Goal: Information Seeking & Learning: Find specific page/section

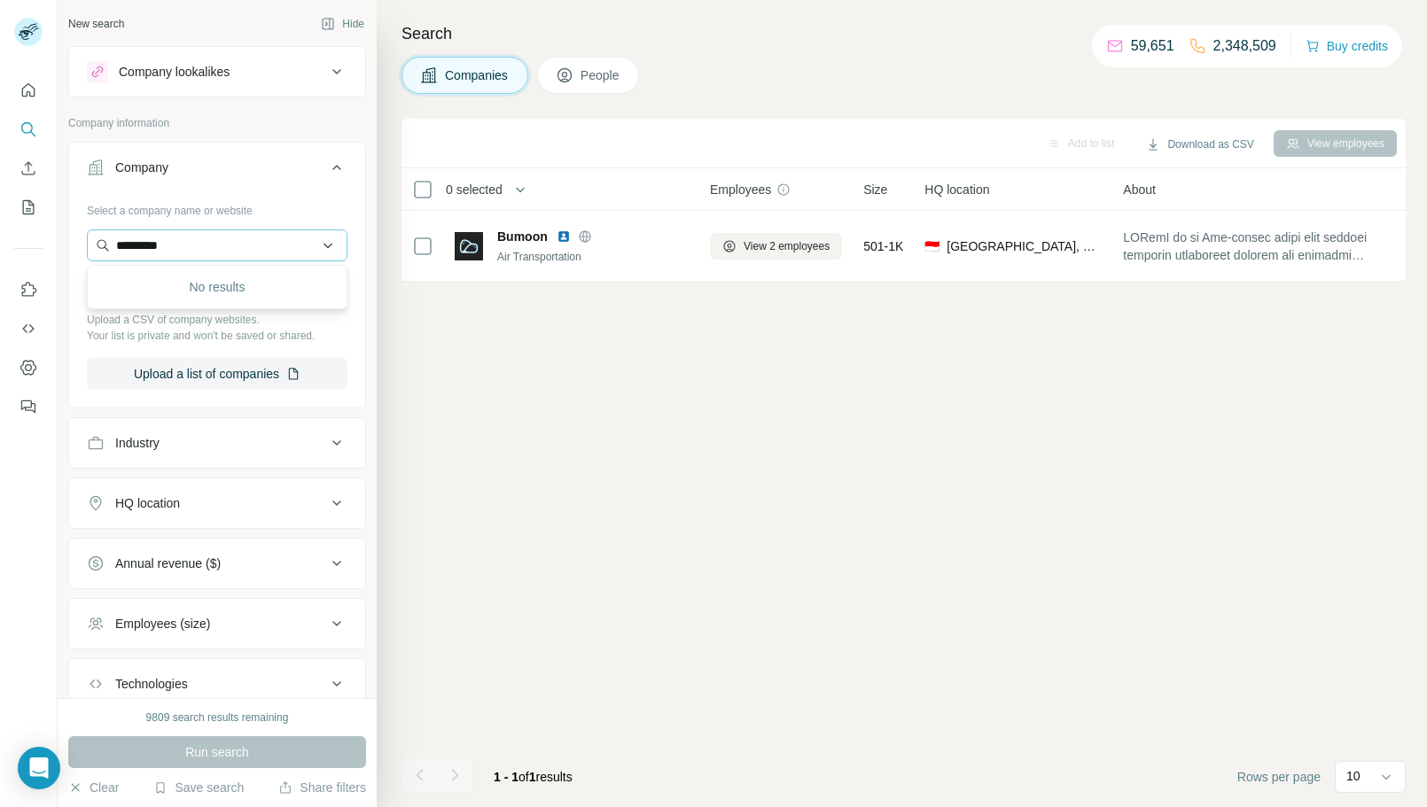
click at [214, 247] on input "*********" at bounding box center [217, 246] width 261 height 32
type input "**********"
click at [251, 287] on p "PT Gapa Citramandiri" at bounding box center [197, 286] width 120 height 18
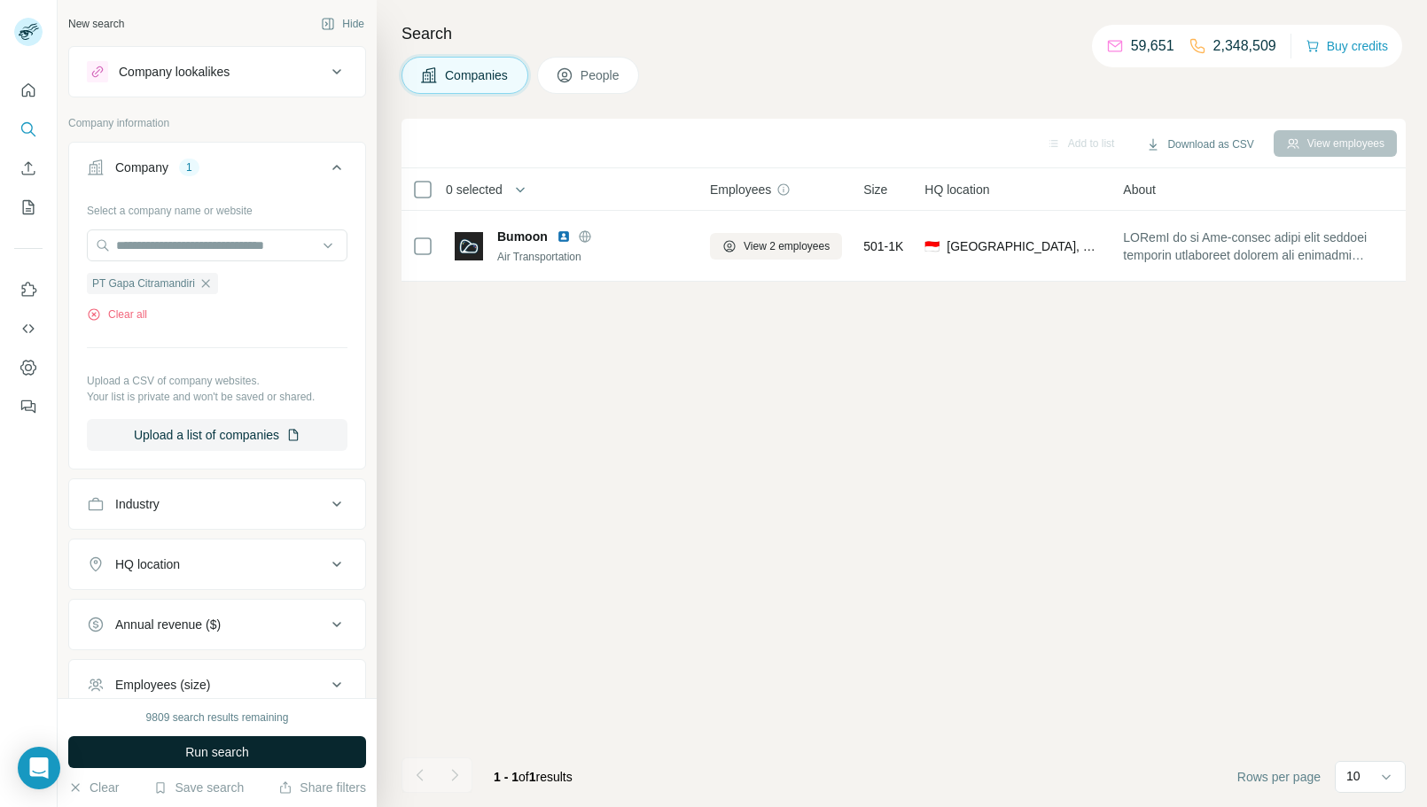
click at [287, 755] on button "Run search" at bounding box center [217, 753] width 298 height 32
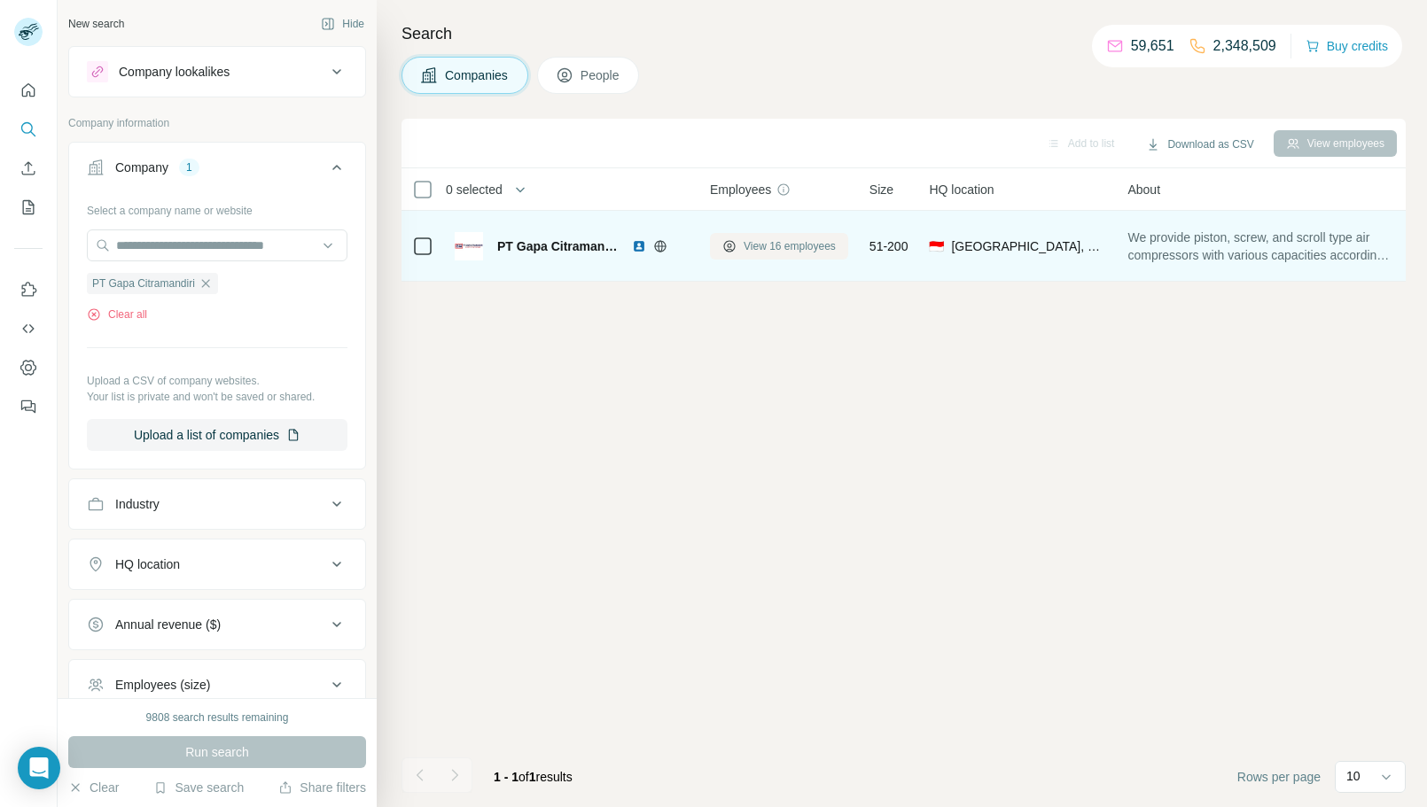
click at [753, 241] on span "View 16 employees" at bounding box center [790, 246] width 92 height 16
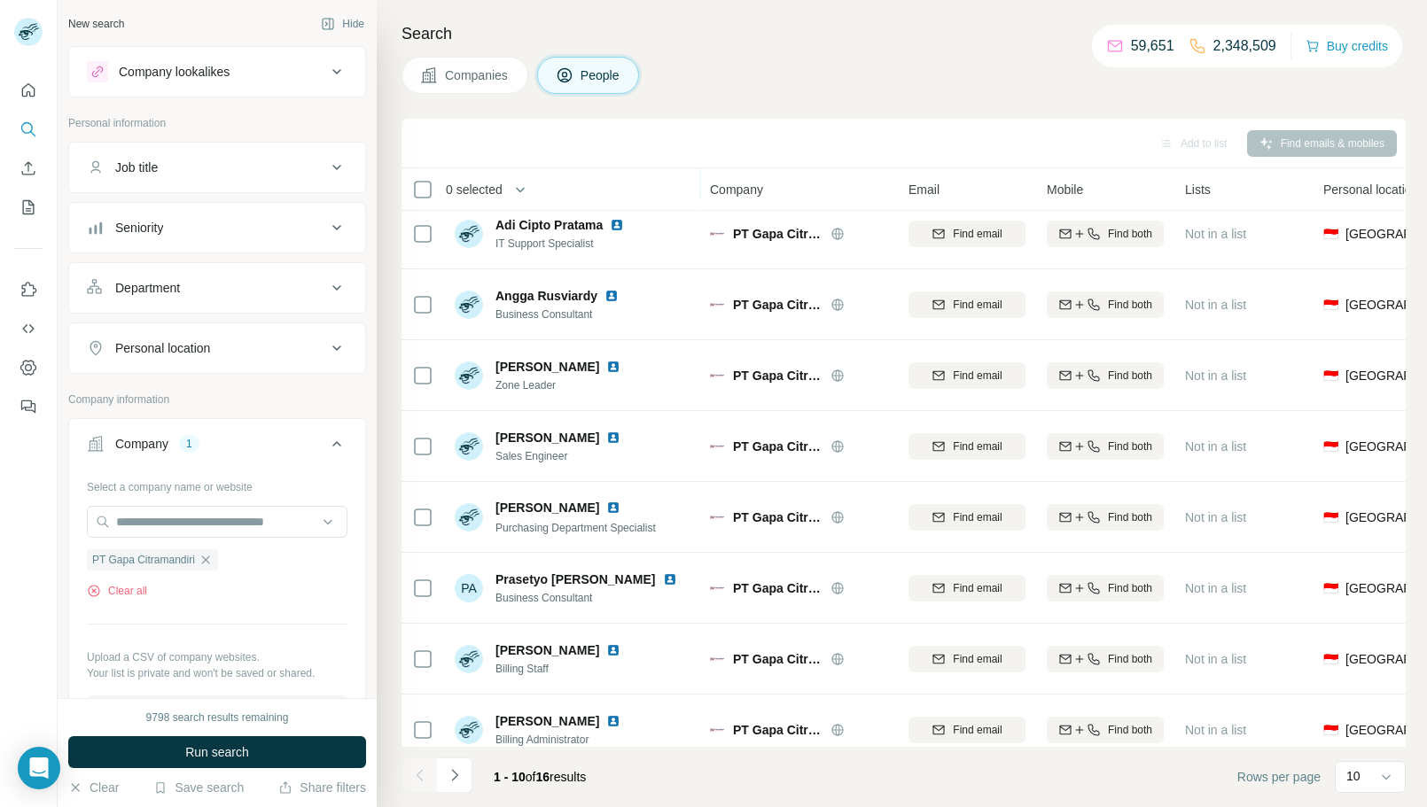
scroll to position [173, 0]
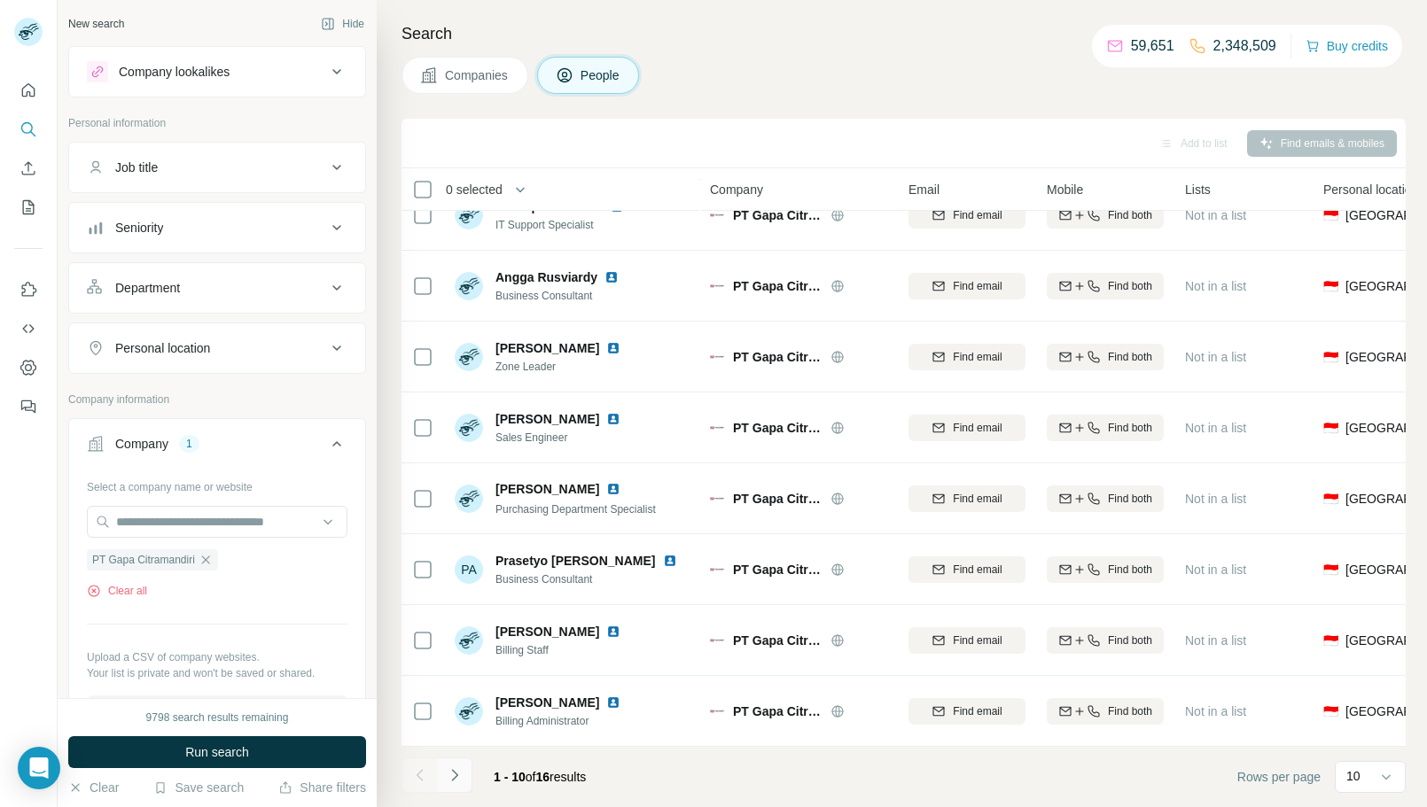
click at [454, 769] on icon "Navigate to next page" at bounding box center [455, 776] width 18 height 18
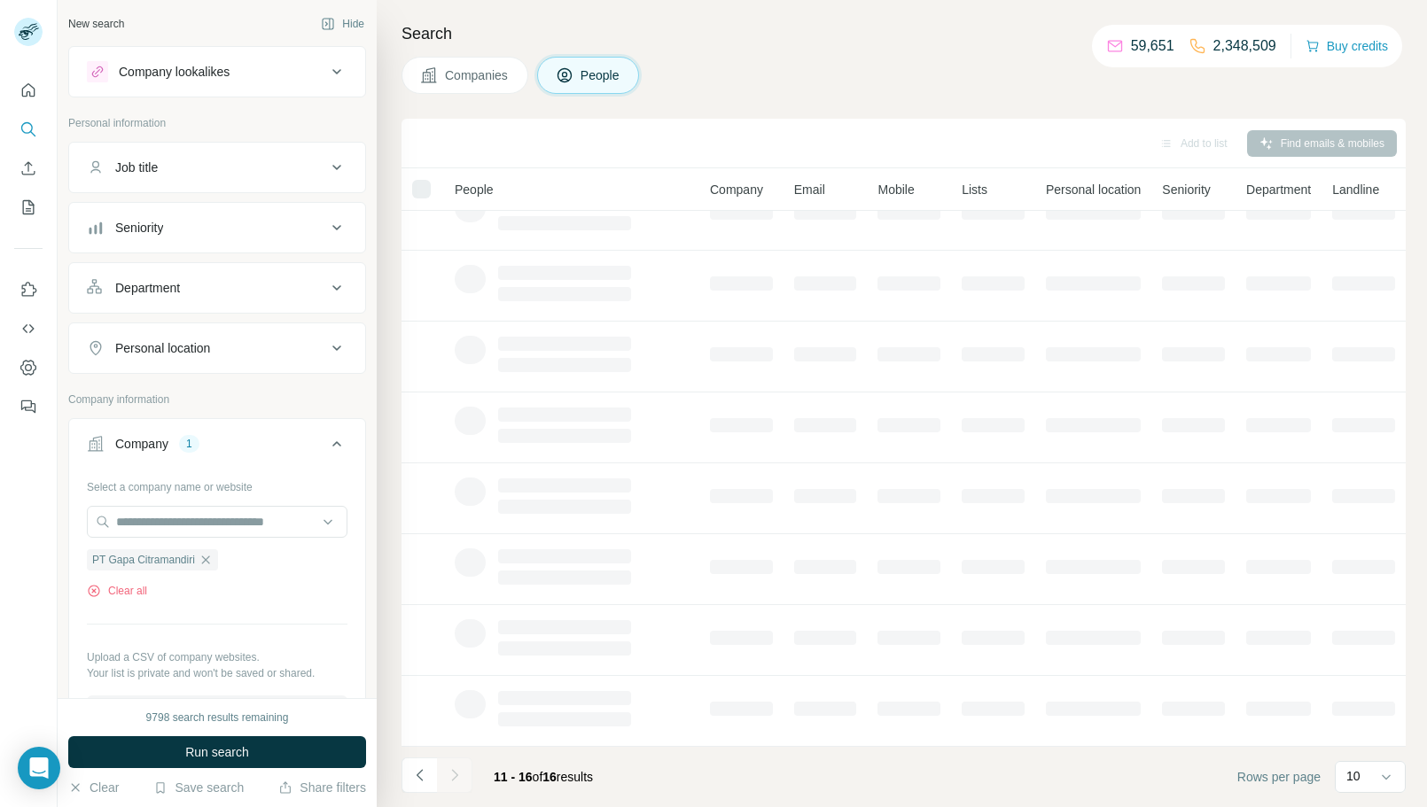
scroll to position [0, 0]
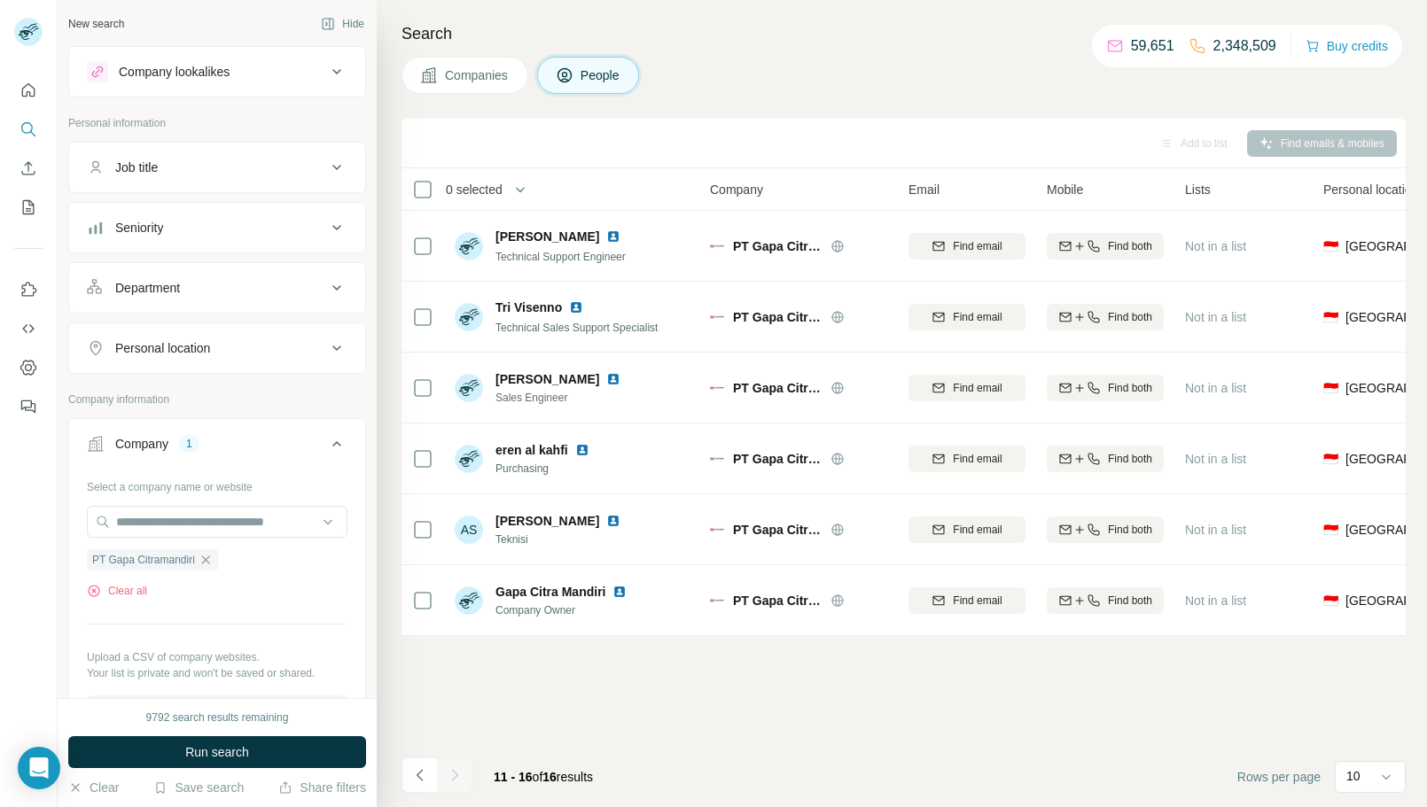
click at [498, 81] on span "Companies" at bounding box center [477, 75] width 65 height 18
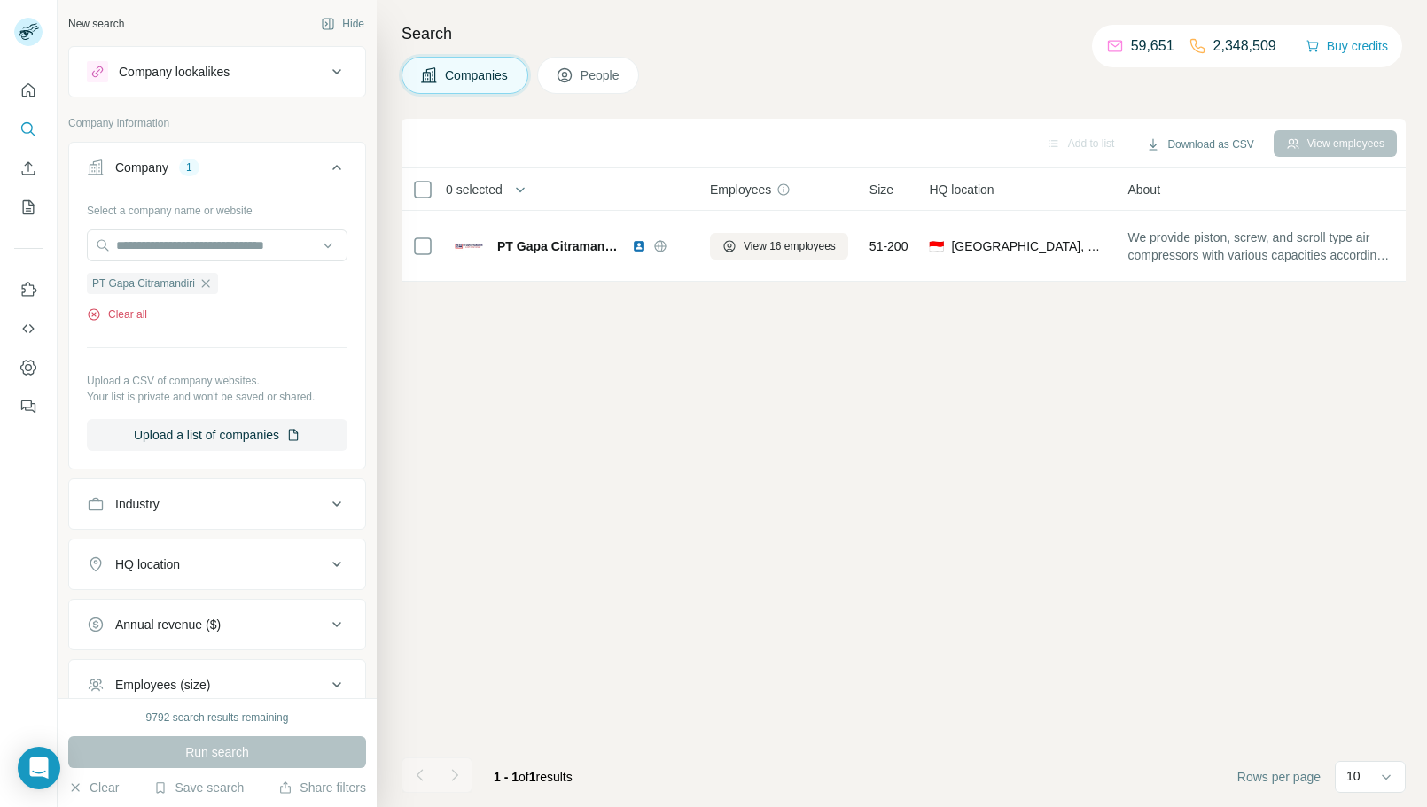
click at [131, 314] on button "Clear all" at bounding box center [117, 315] width 60 height 16
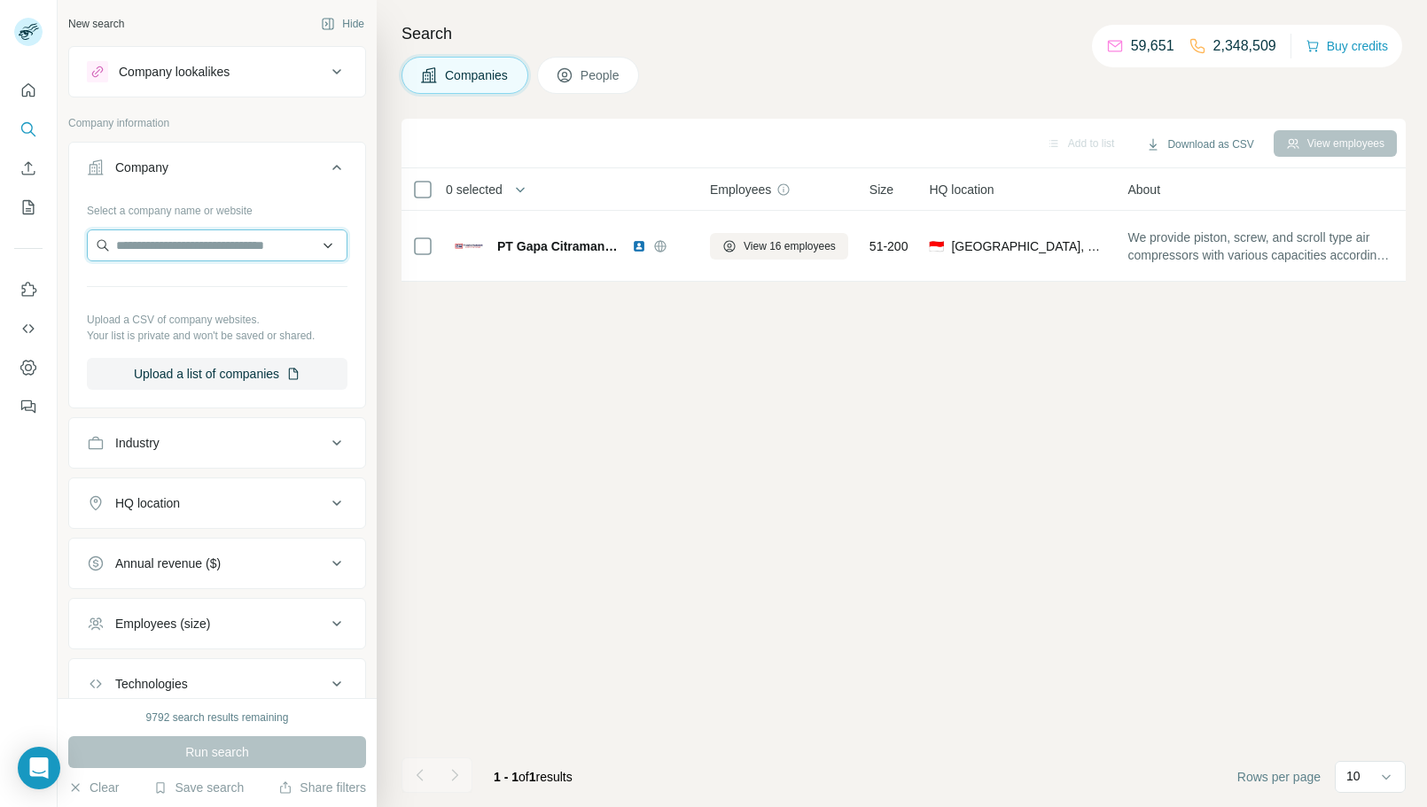
click at [202, 260] on input "text" at bounding box center [217, 246] width 261 height 32
click at [238, 250] on input "**********" at bounding box center [217, 246] width 261 height 32
paste input "***"
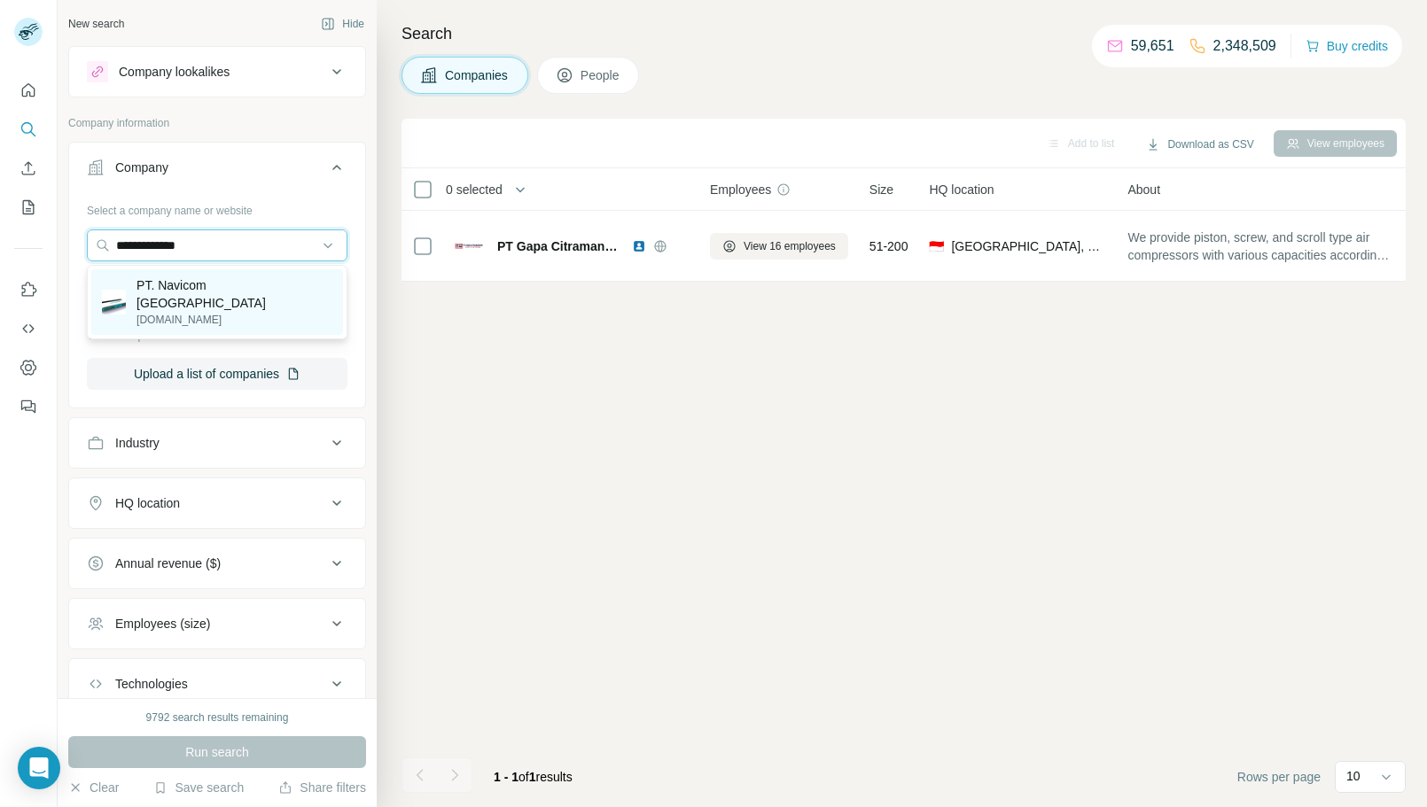
type input "**********"
click at [270, 288] on p "PT. Navicom [GEOGRAPHIC_DATA]" at bounding box center [234, 294] width 196 height 35
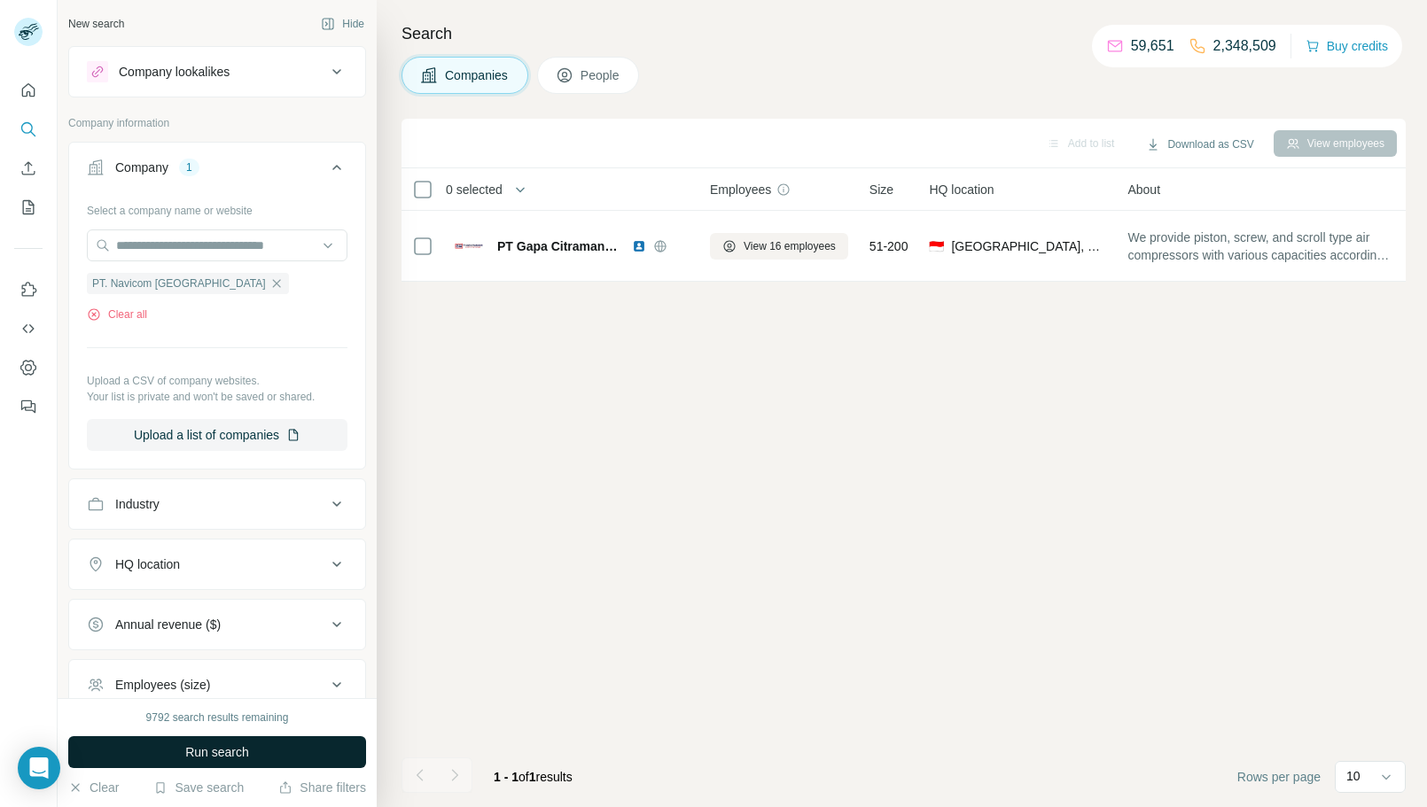
click at [263, 761] on button "Run search" at bounding box center [217, 753] width 298 height 32
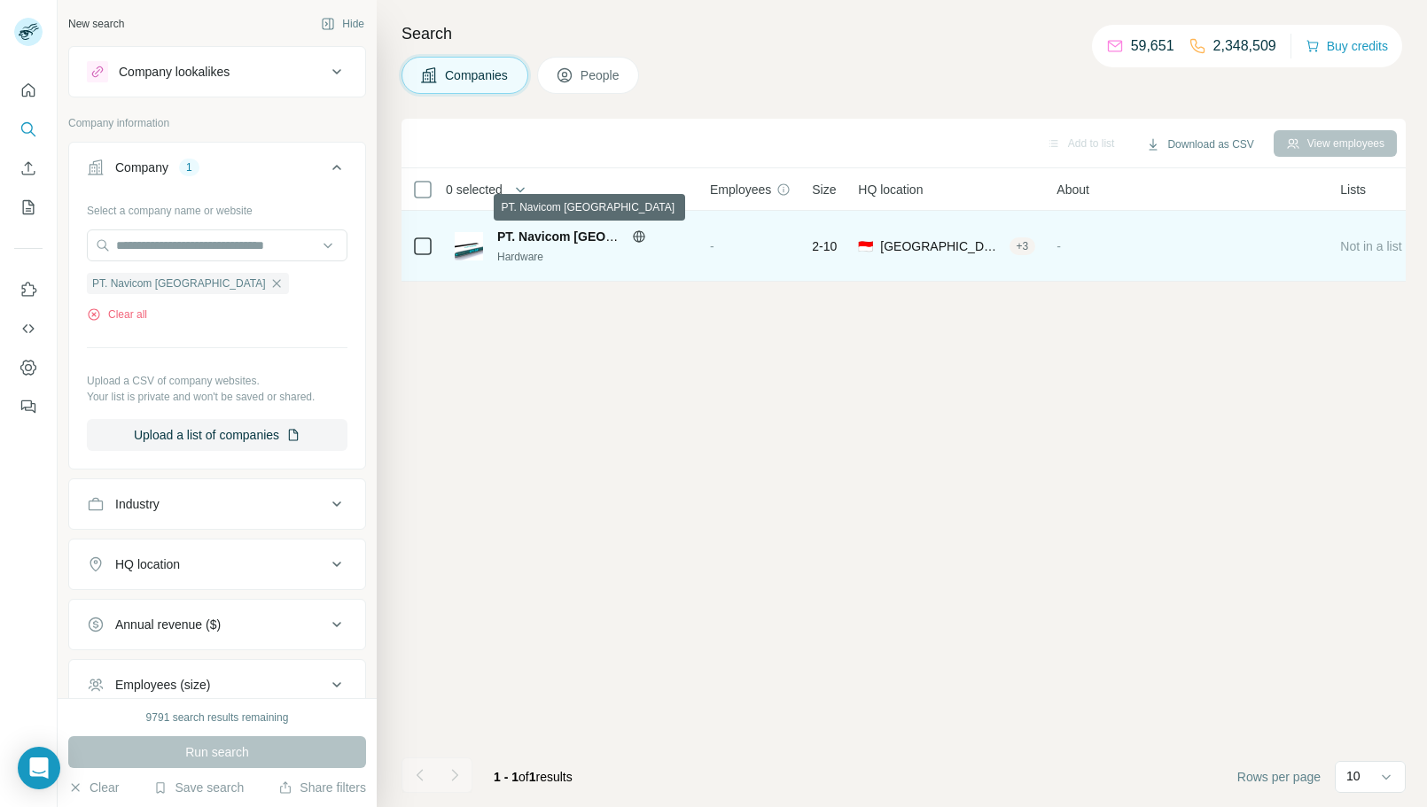
click at [542, 240] on span "PT. Navicom [GEOGRAPHIC_DATA]" at bounding box center [601, 237] width 209 height 14
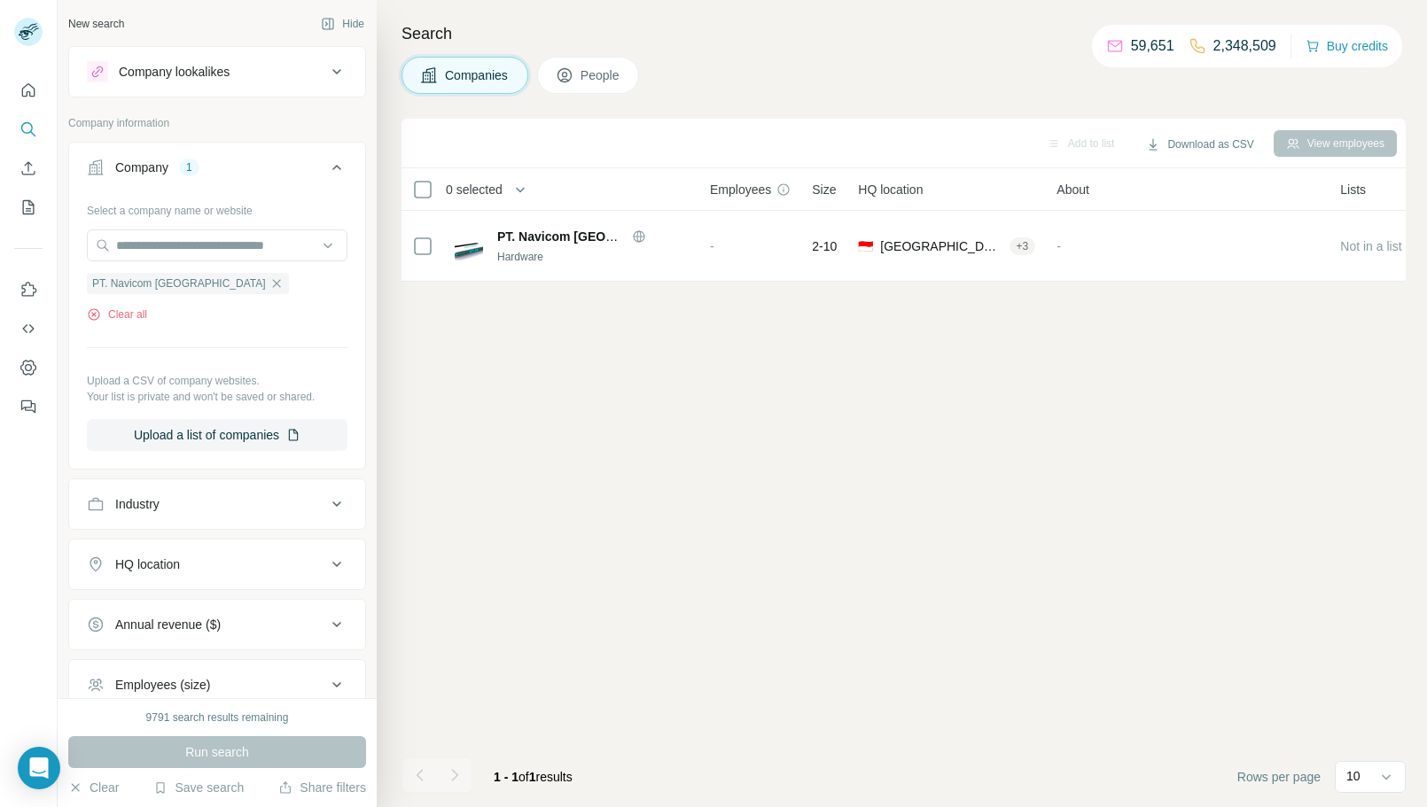
click at [631, 75] on button "People" at bounding box center [588, 75] width 103 height 37
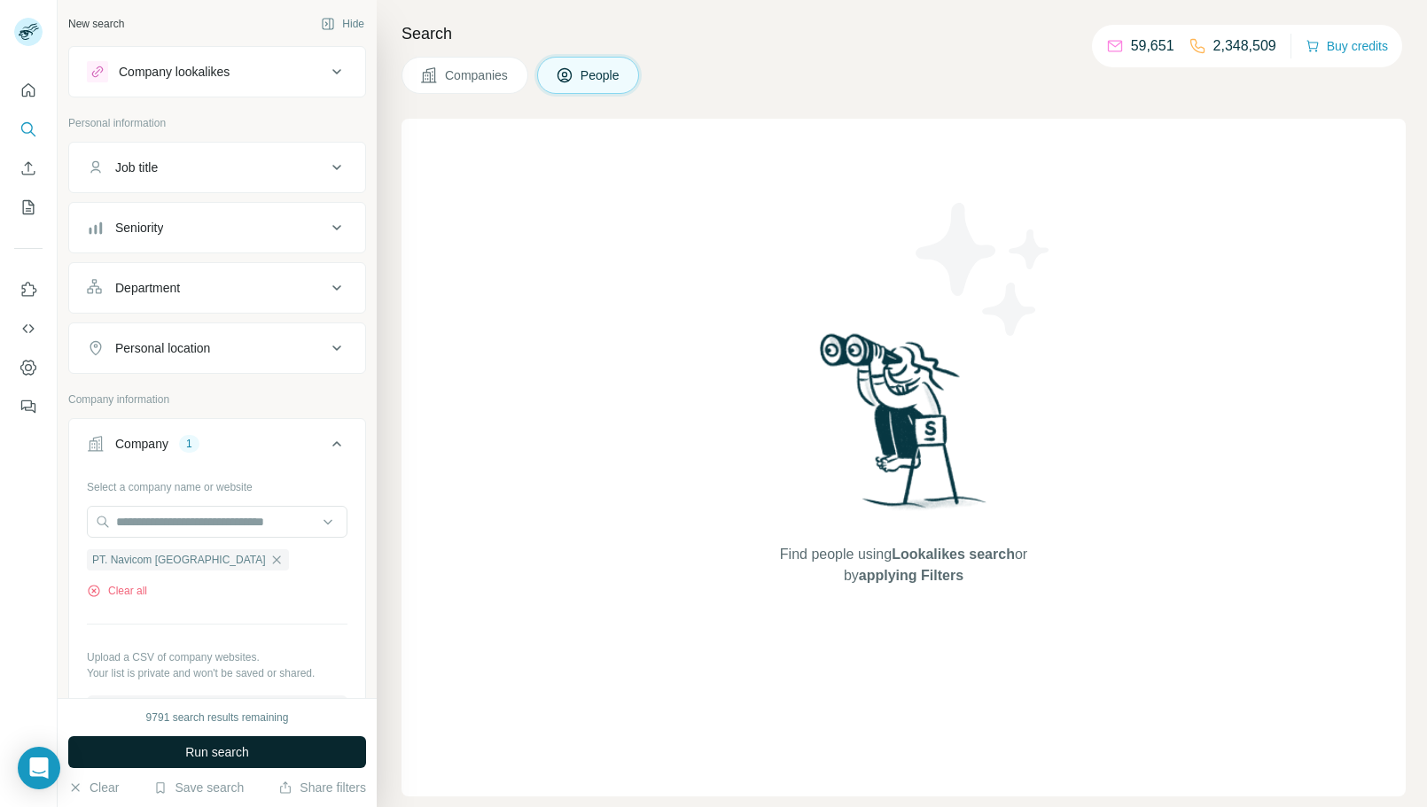
click at [214, 756] on span "Run search" at bounding box center [217, 753] width 64 height 18
click at [440, 83] on button "Companies" at bounding box center [464, 75] width 127 height 37
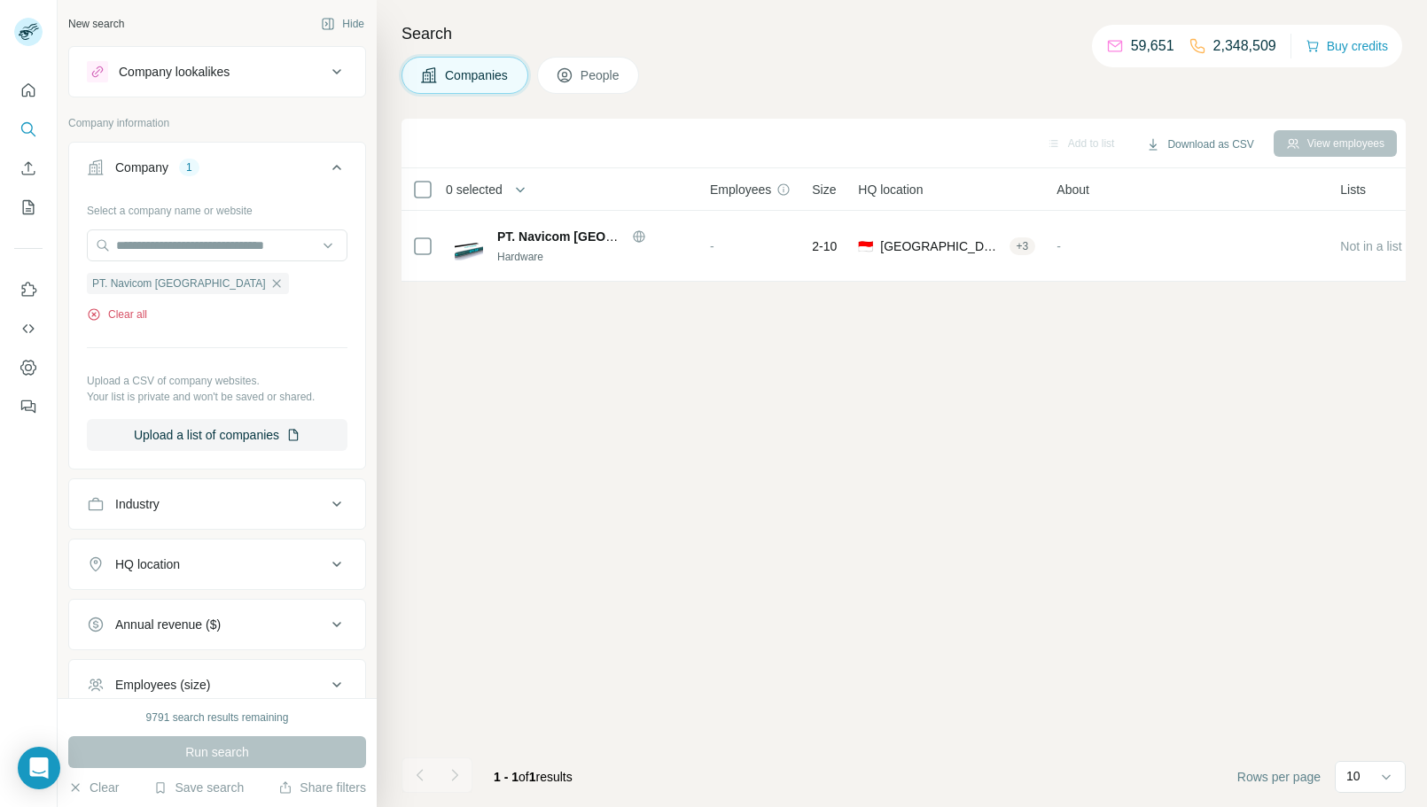
click at [134, 322] on button "Clear all" at bounding box center [117, 315] width 60 height 16
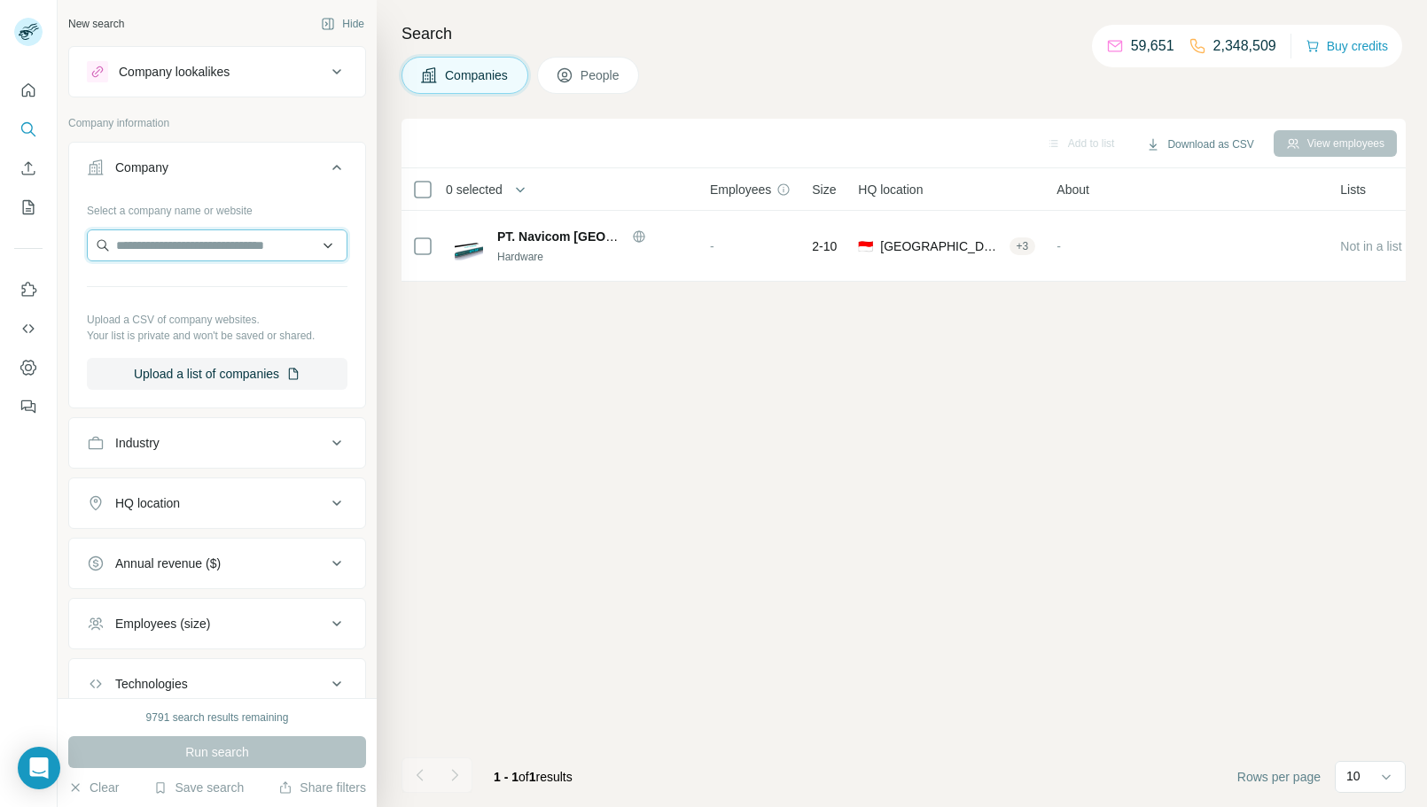
click at [213, 239] on input "text" at bounding box center [217, 246] width 261 height 32
paste input "**********"
type input "**********"
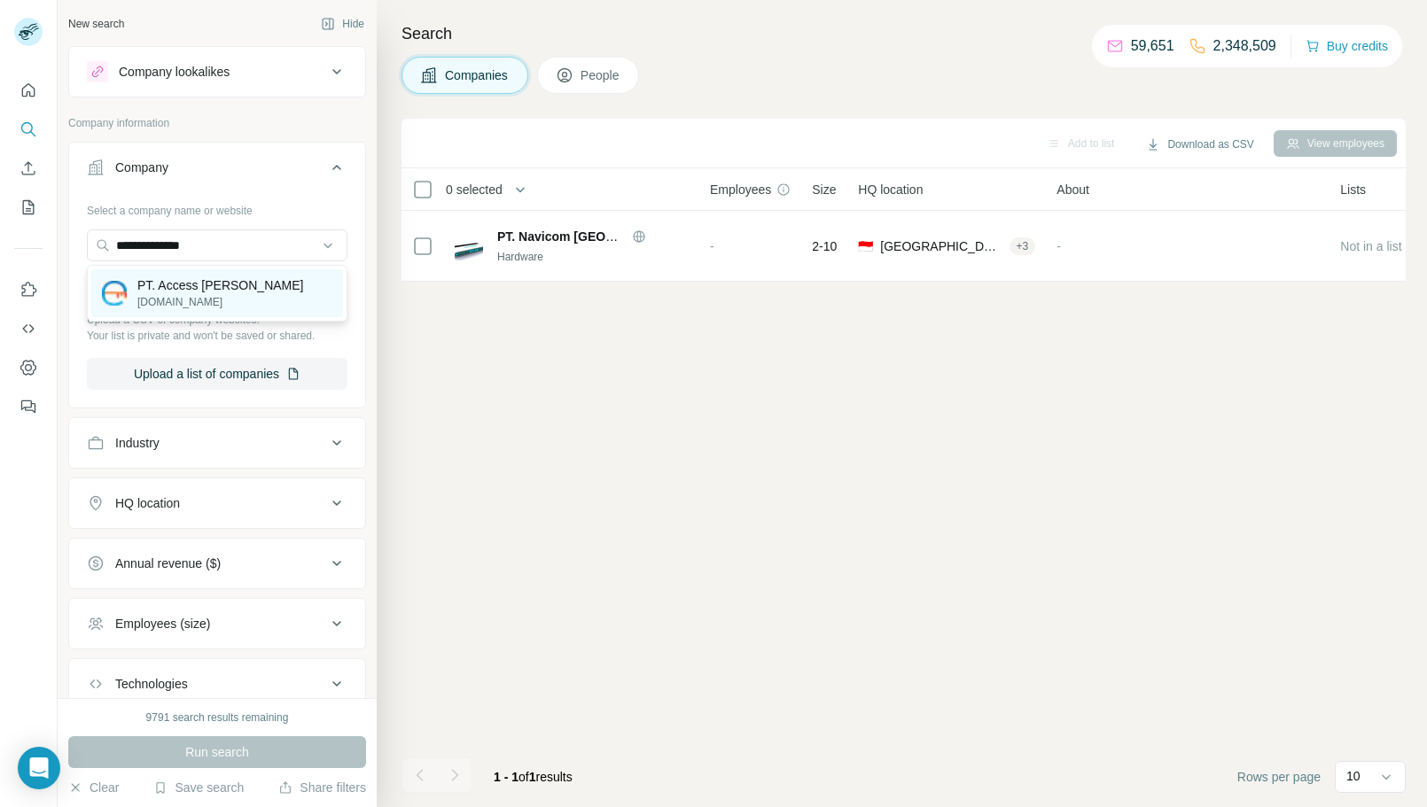
click at [285, 288] on div "PT. Access Lintas Solusi [DOMAIN_NAME]" at bounding box center [217, 293] width 252 height 48
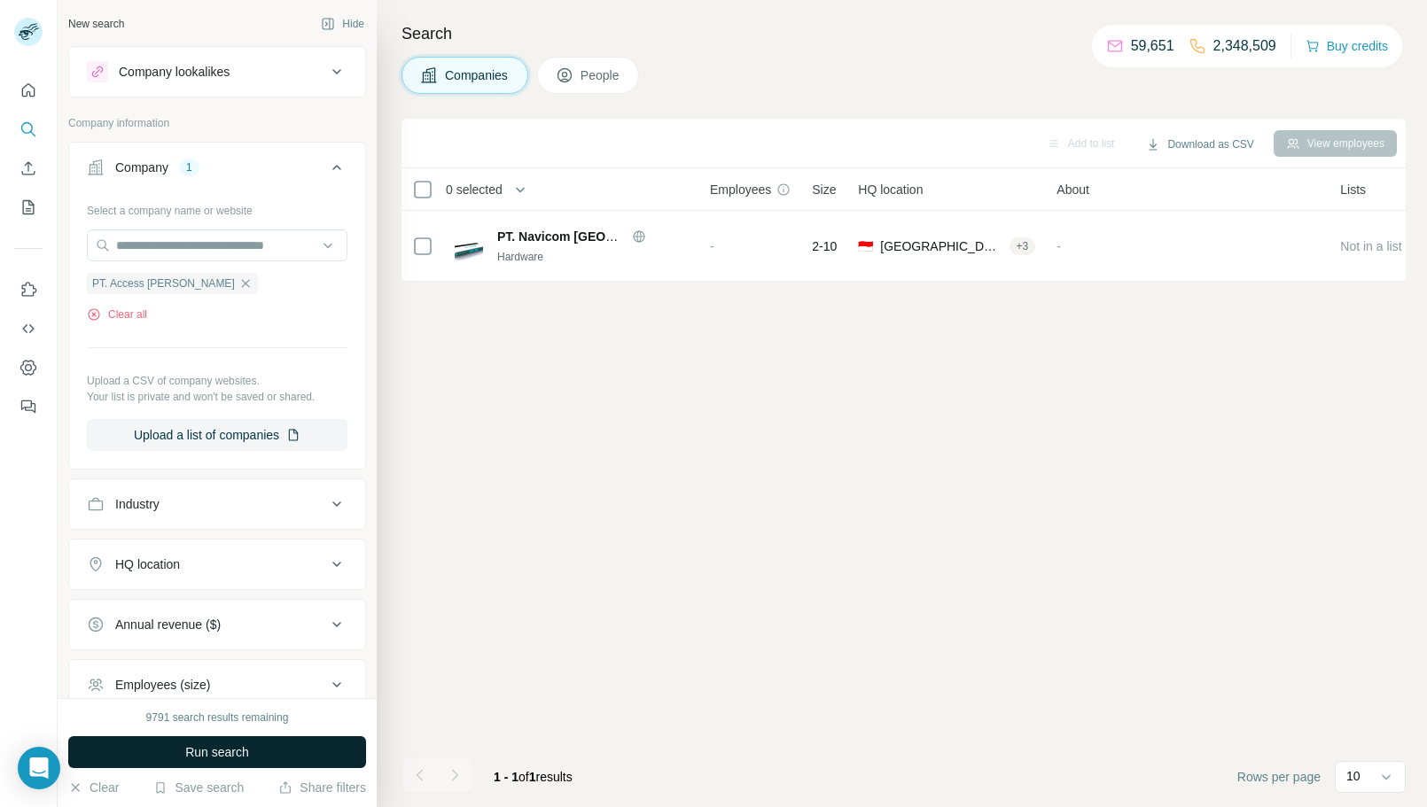
click at [288, 756] on button "Run search" at bounding box center [217, 753] width 298 height 32
click at [129, 313] on button "Clear all" at bounding box center [117, 315] width 60 height 16
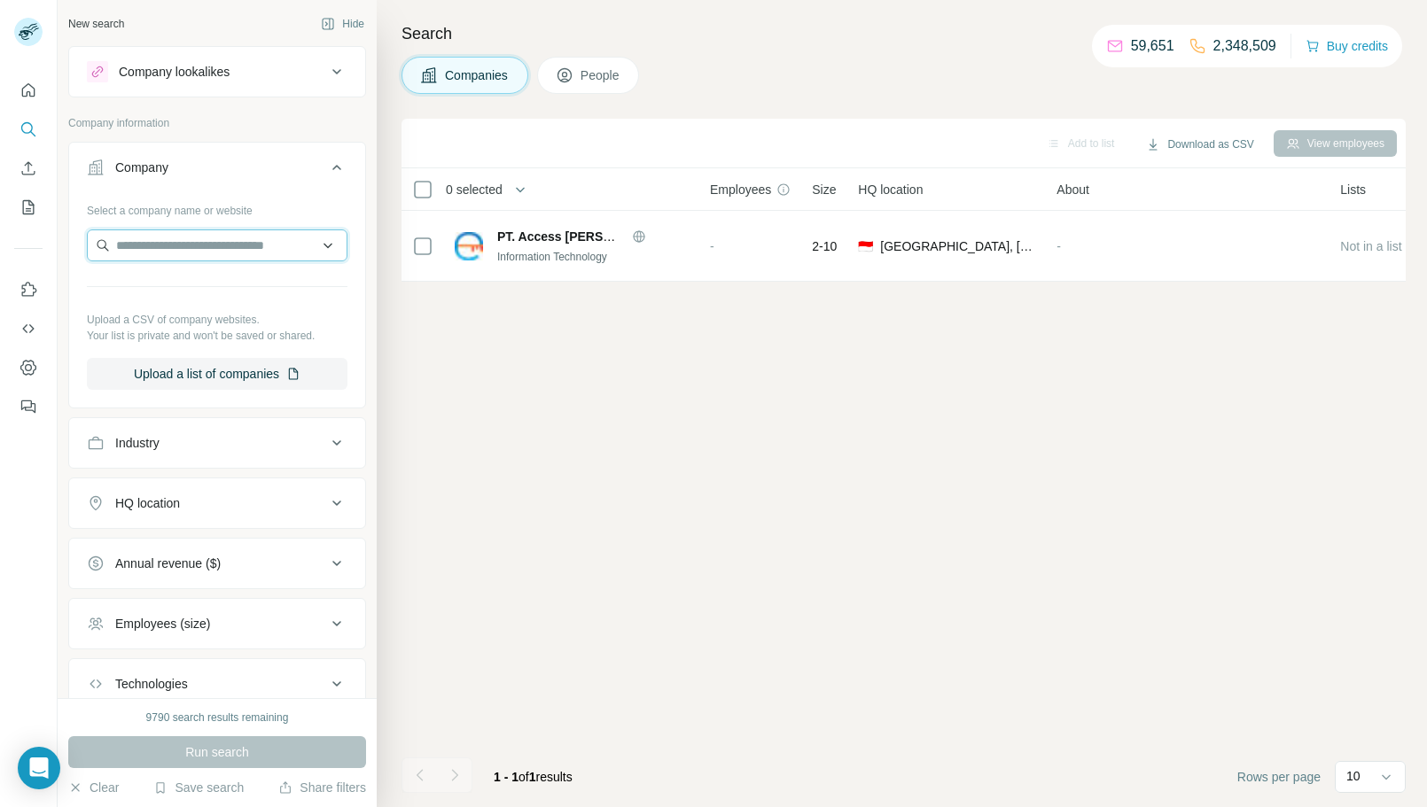
click at [214, 250] on input "text" at bounding box center [217, 246] width 261 height 32
paste input "**********"
type input "**********"
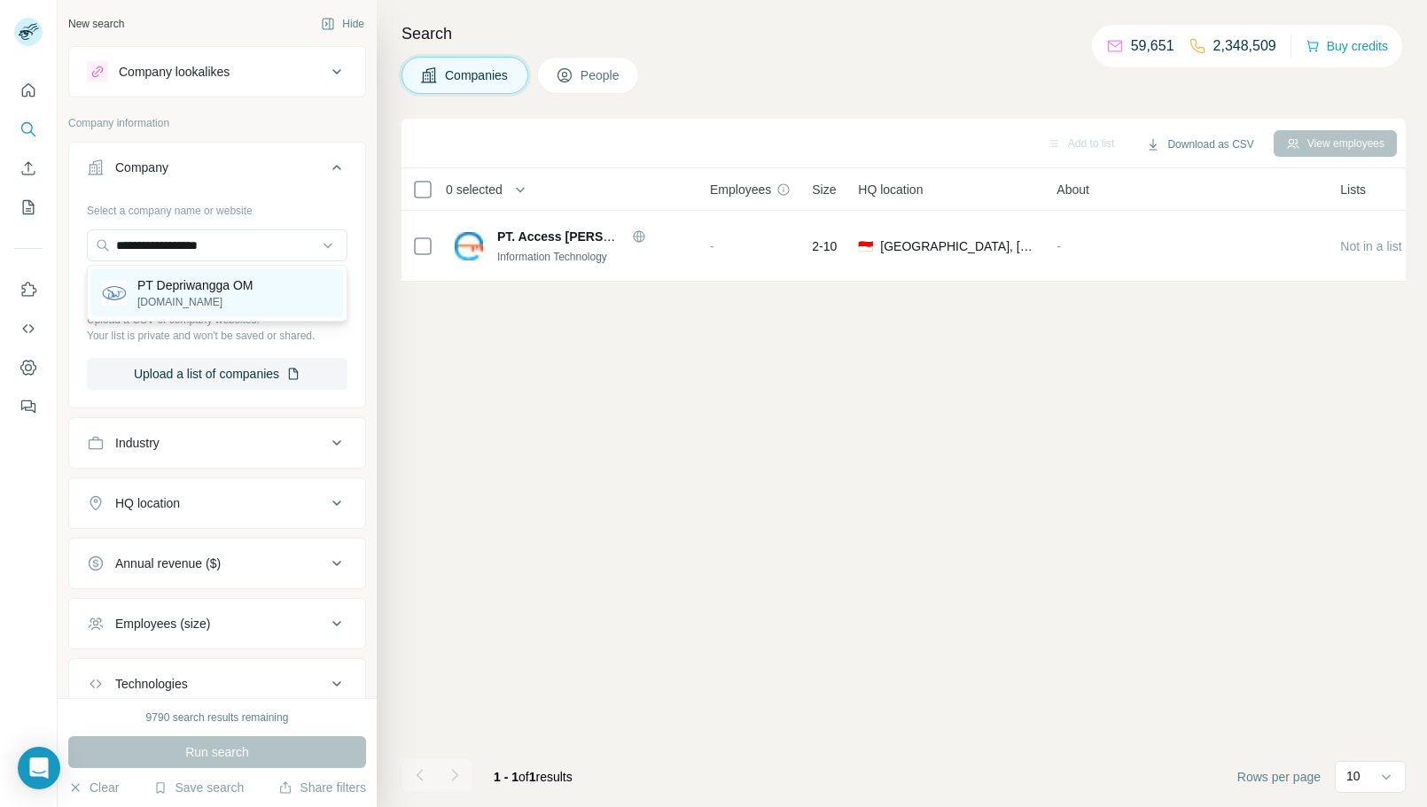
click at [246, 303] on p "[DOMAIN_NAME]" at bounding box center [194, 302] width 115 height 16
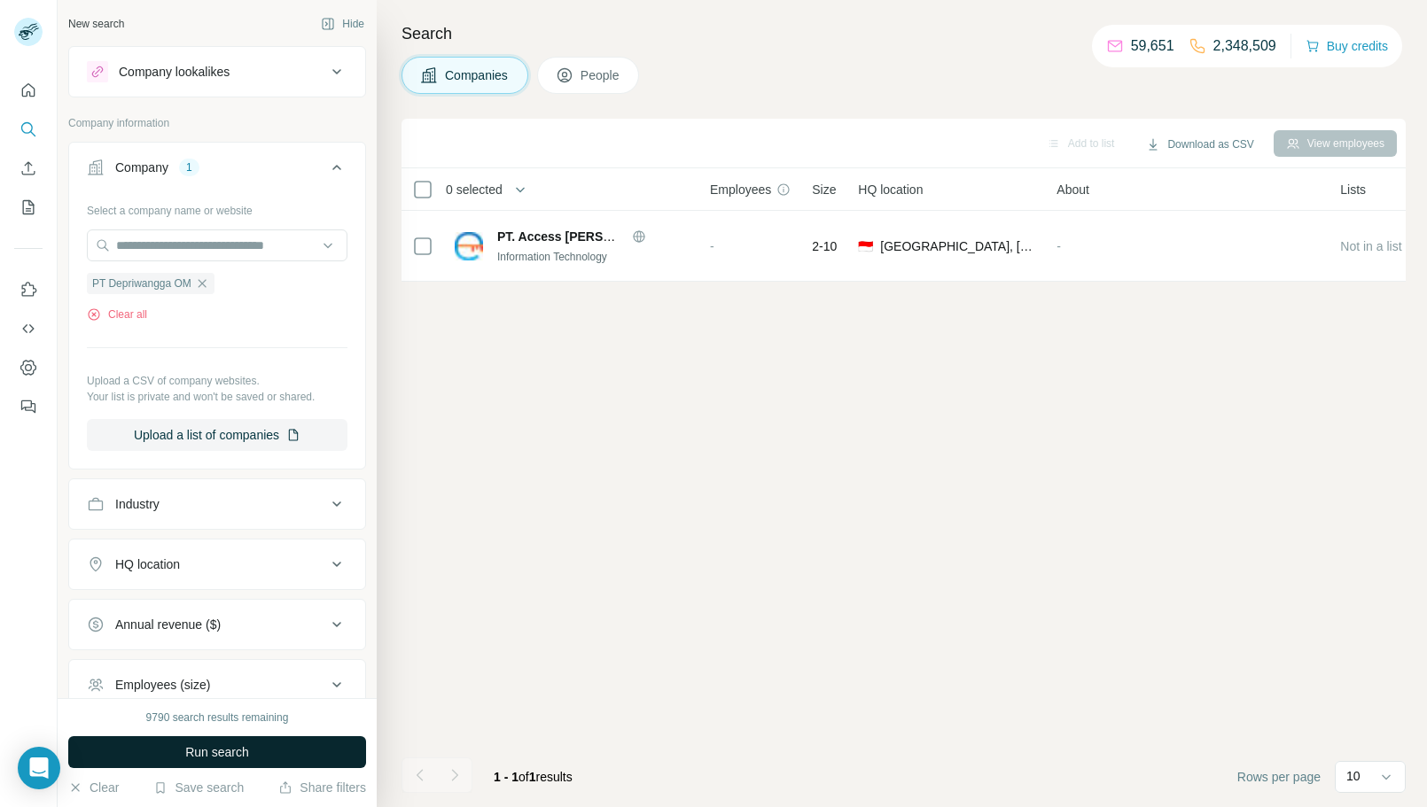
click at [285, 741] on button "Run search" at bounding box center [217, 753] width 298 height 32
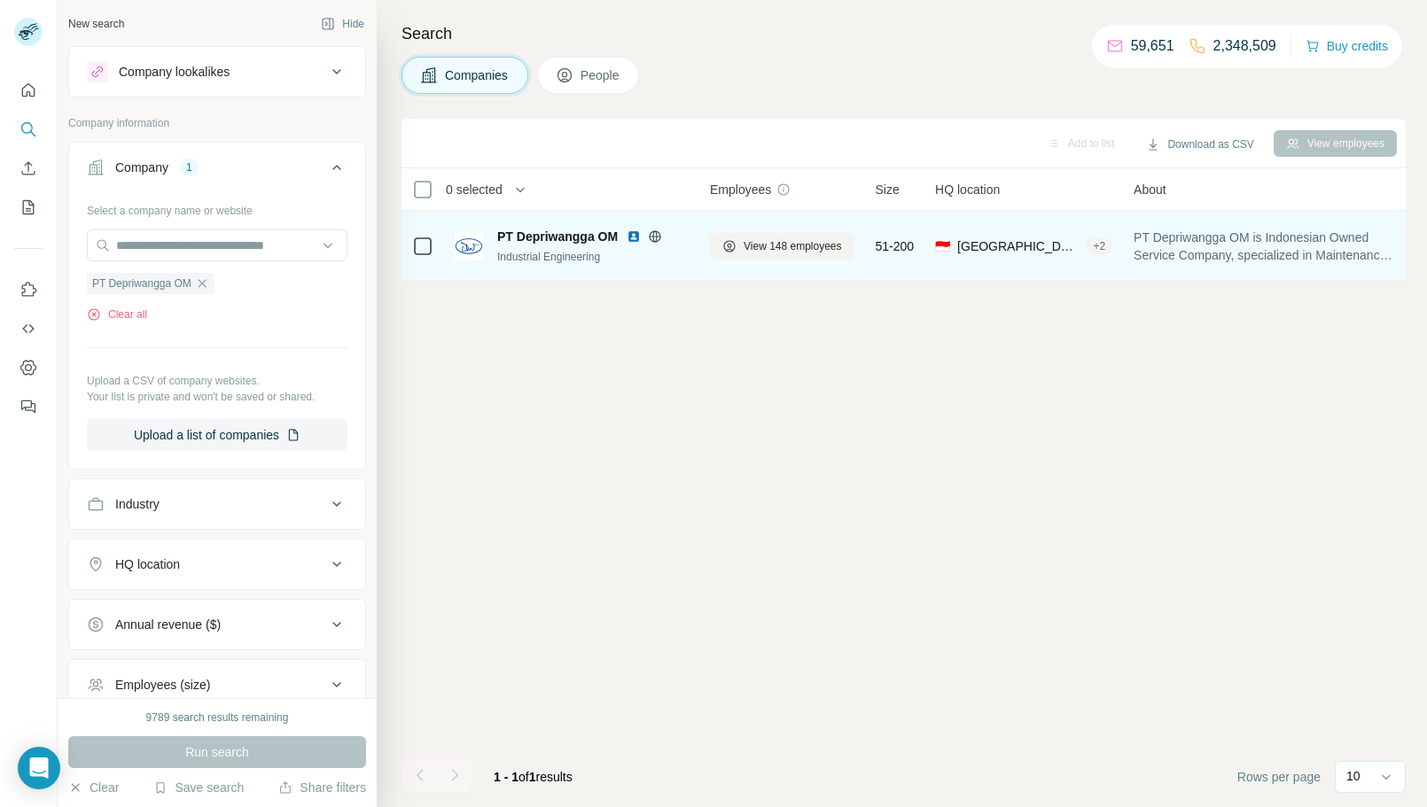
click at [636, 237] on img at bounding box center [634, 237] width 14 height 14
click at [819, 235] on button "View 148 employees" at bounding box center [782, 246] width 144 height 27
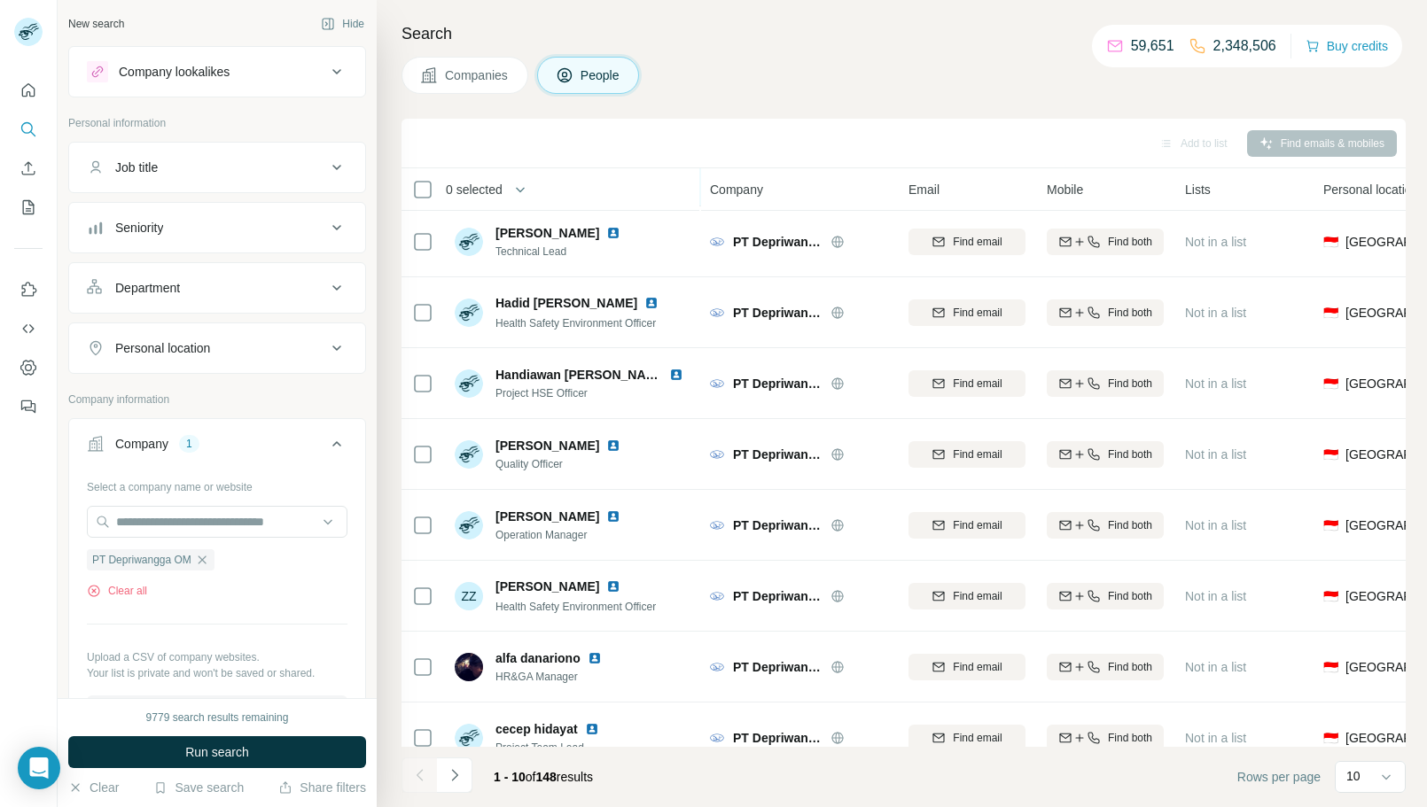
scroll to position [173, 0]
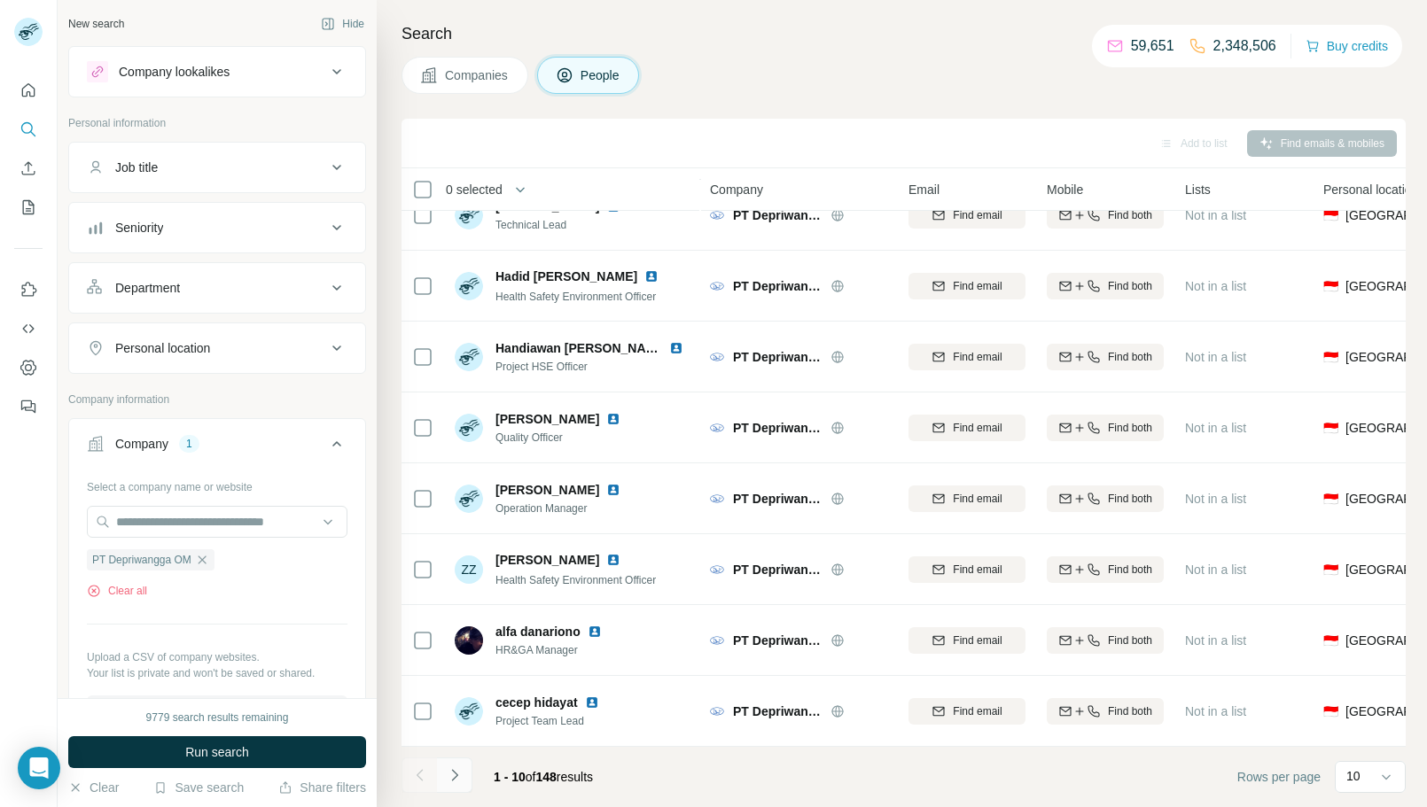
click at [454, 778] on icon "Navigate to next page" at bounding box center [454, 775] width 6 height 12
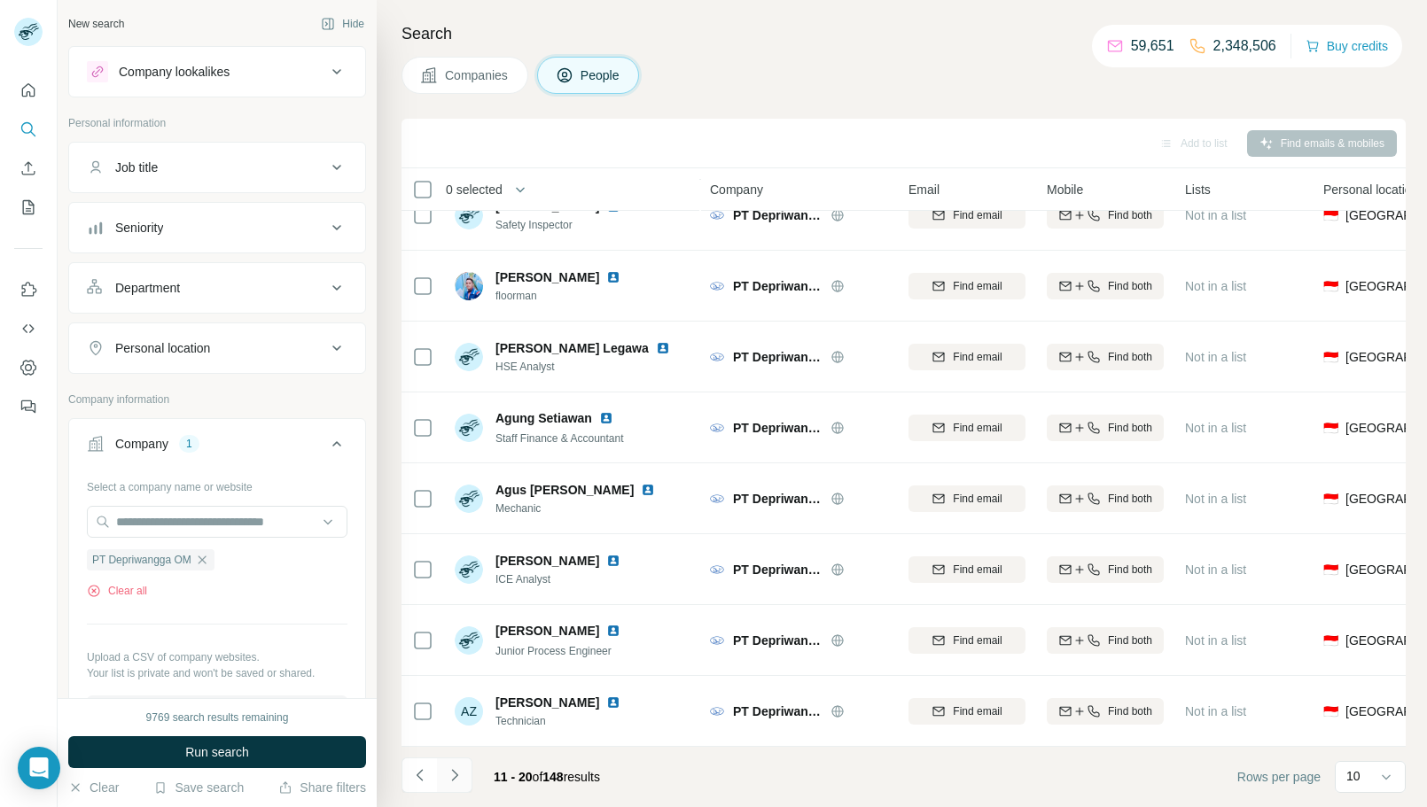
click at [455, 781] on icon "Navigate to next page" at bounding box center [455, 776] width 18 height 18
click at [447, 778] on icon "Navigate to next page" at bounding box center [455, 776] width 18 height 18
click at [456, 768] on icon "Navigate to next page" at bounding box center [455, 776] width 18 height 18
click at [441, 774] on button "Navigate to next page" at bounding box center [454, 775] width 35 height 35
click at [455, 775] on icon "Navigate to next page" at bounding box center [455, 776] width 18 height 18
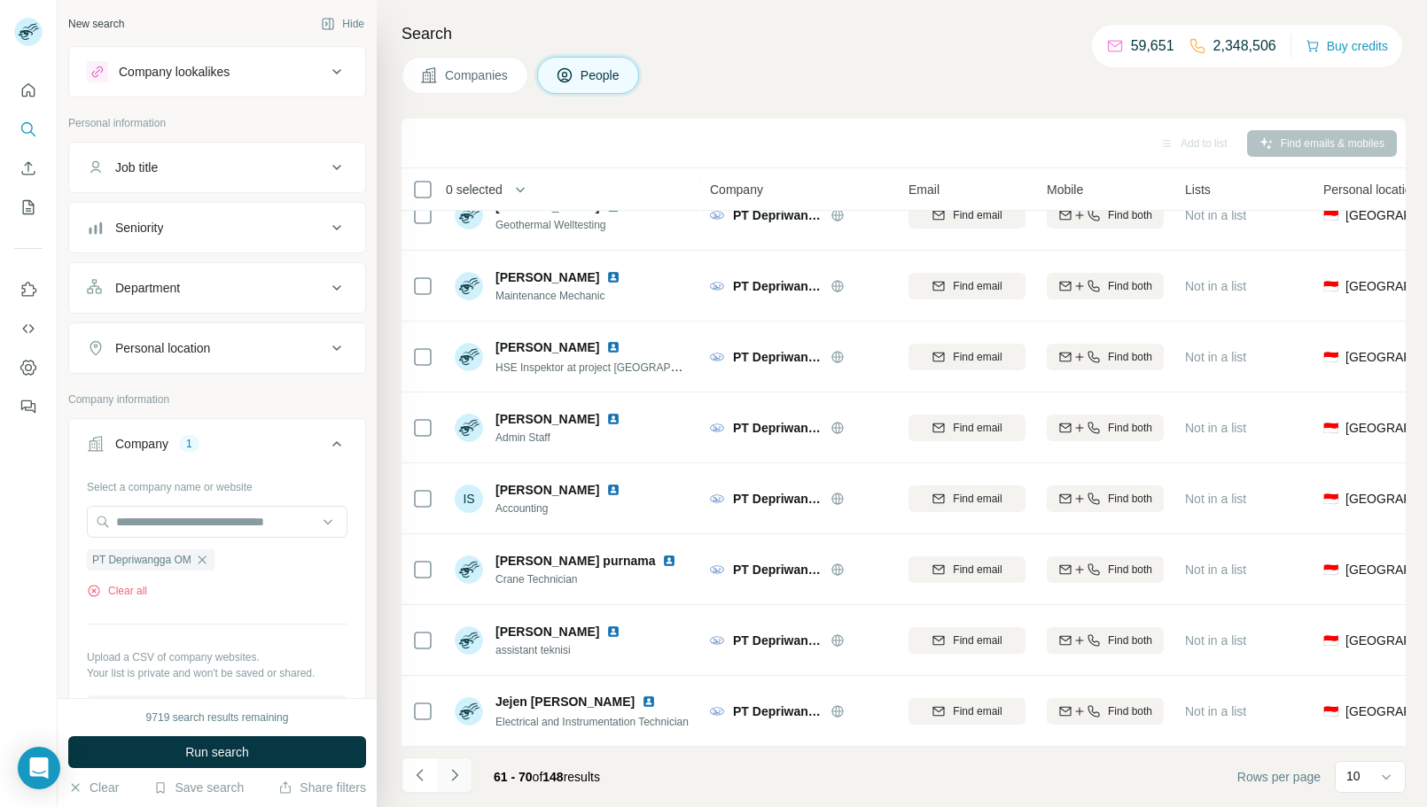
click at [454, 787] on button "Navigate to next page" at bounding box center [454, 775] width 35 height 35
click at [452, 786] on button "Navigate to next page" at bounding box center [454, 775] width 35 height 35
click at [455, 781] on icon "Navigate to next page" at bounding box center [455, 776] width 18 height 18
click at [454, 784] on button "Navigate to next page" at bounding box center [454, 775] width 35 height 35
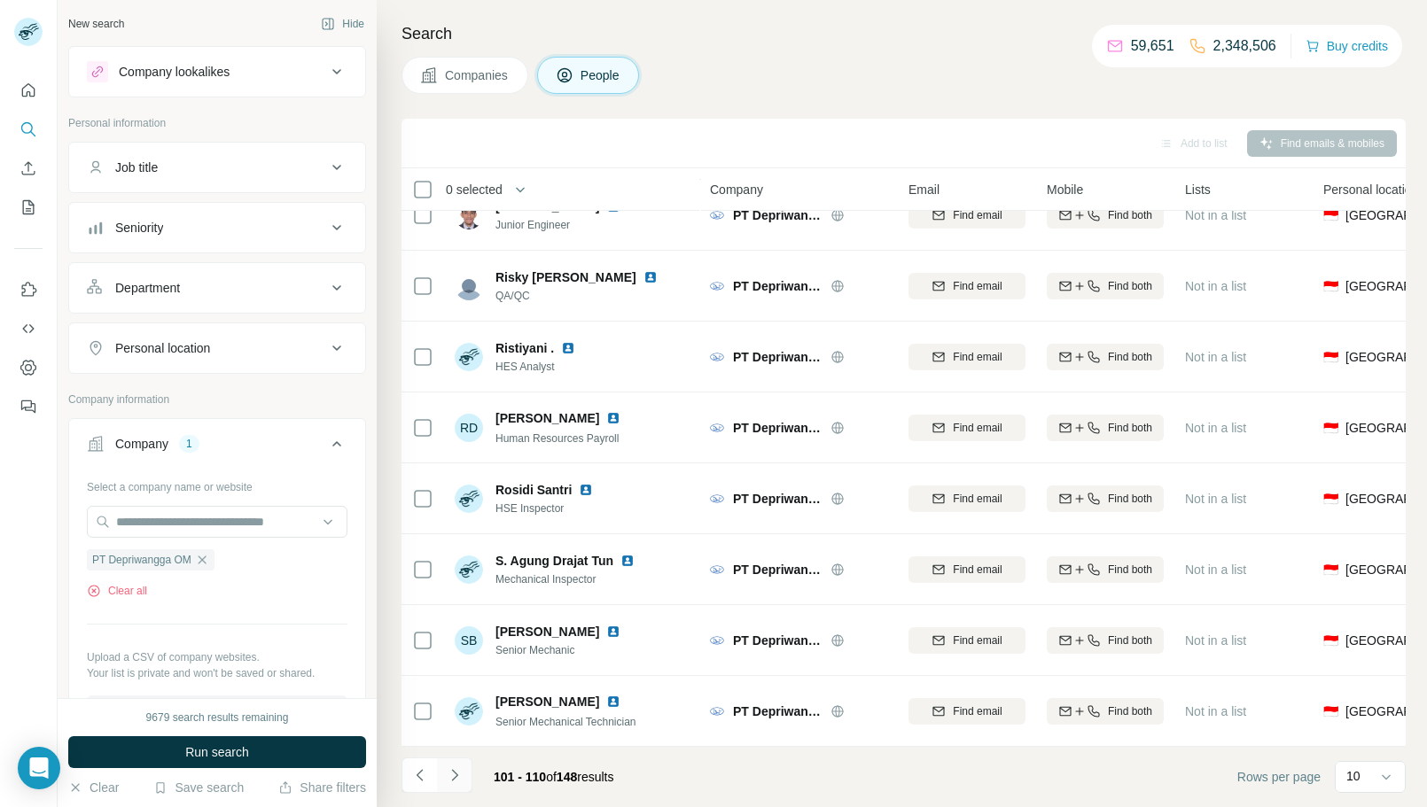
click at [450, 778] on icon "Navigate to next page" at bounding box center [455, 776] width 18 height 18
click at [462, 773] on icon "Navigate to next page" at bounding box center [455, 776] width 18 height 18
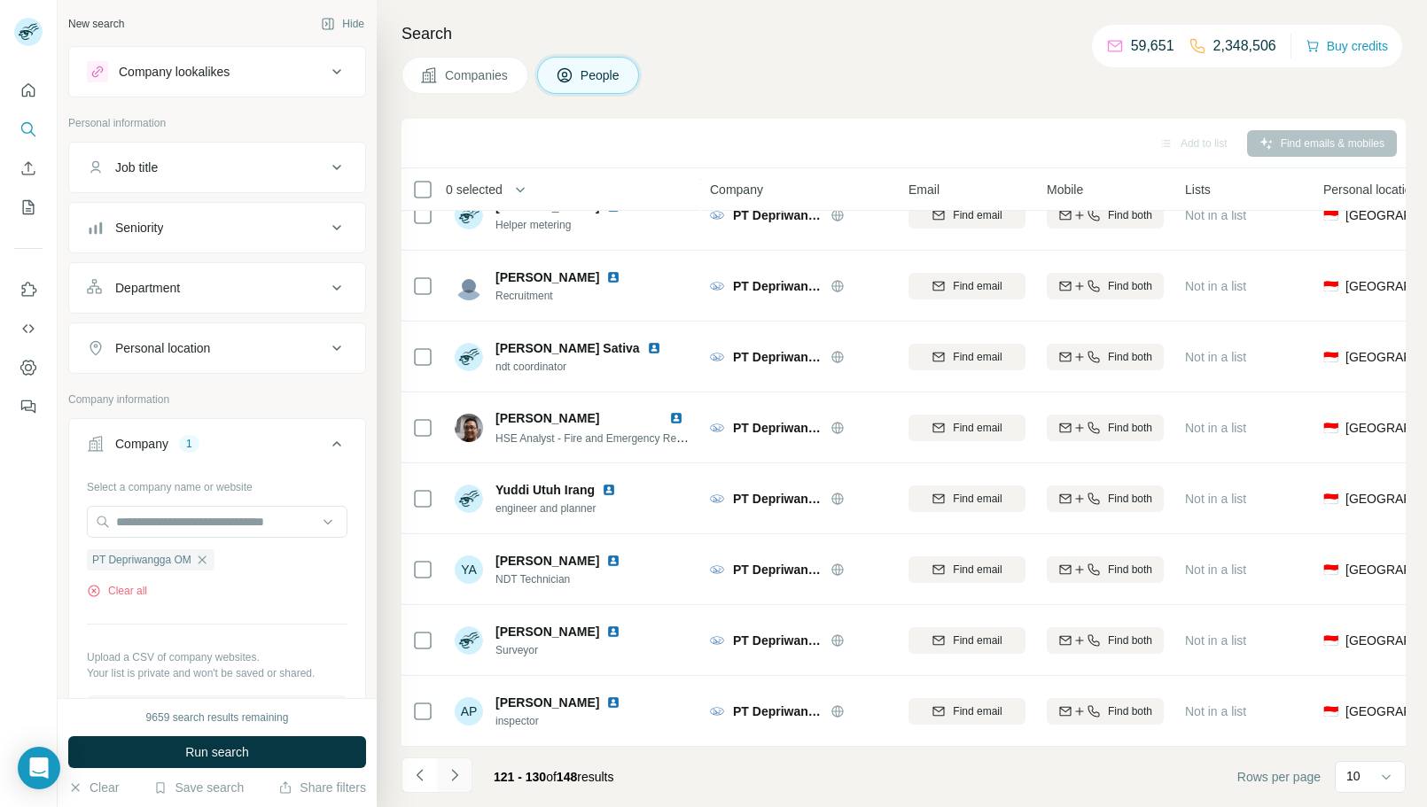
click at [454, 772] on icon "Navigate to next page" at bounding box center [454, 775] width 6 height 12
click at [443, 787] on button "Navigate to next page" at bounding box center [454, 775] width 35 height 35
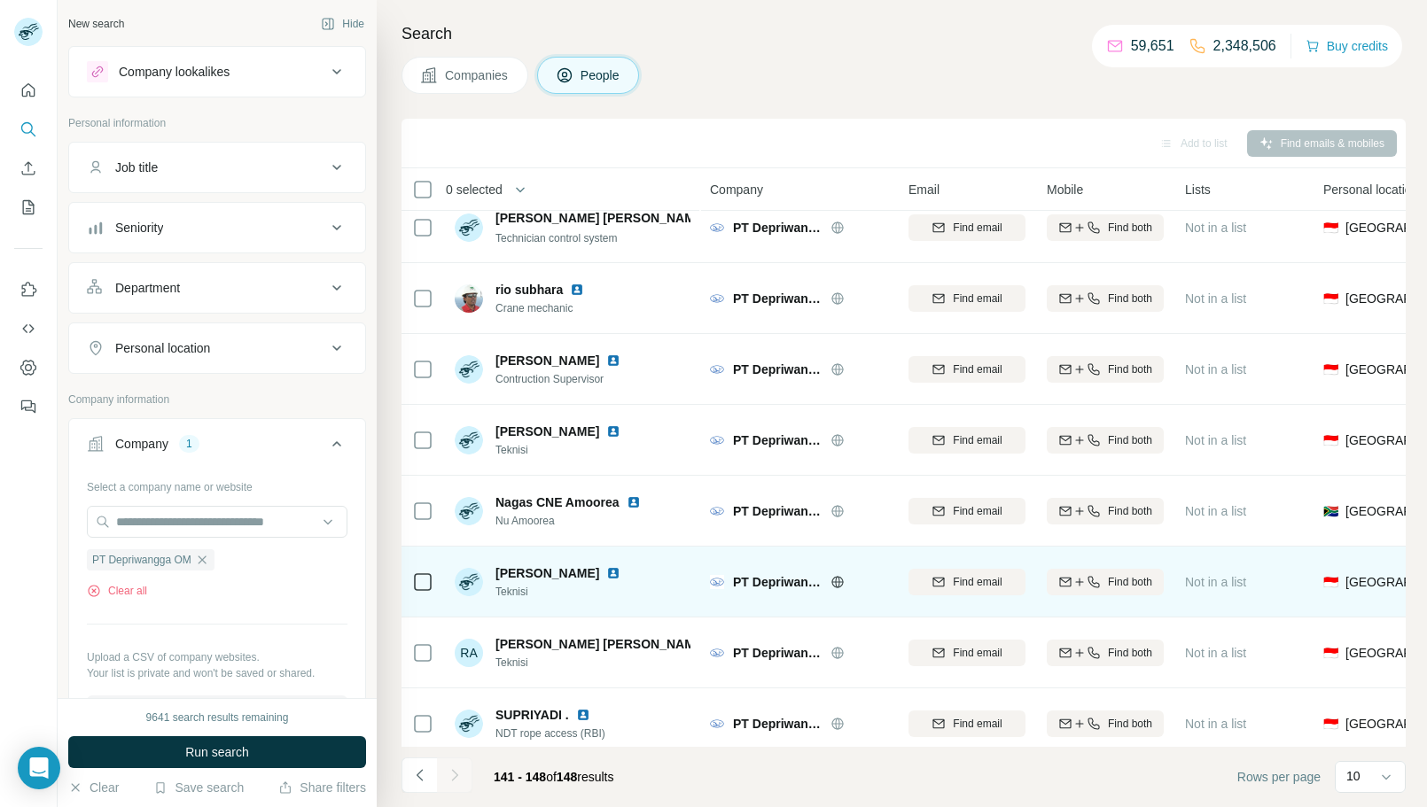
scroll to position [31, 0]
